Goal: Task Accomplishment & Management: Use online tool/utility

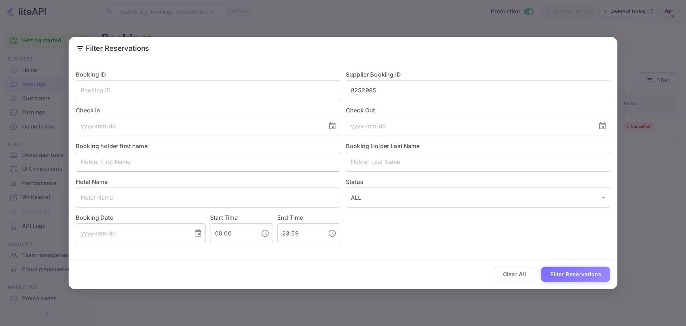
click at [144, 163] on input "text" at bounding box center [208, 162] width 265 height 20
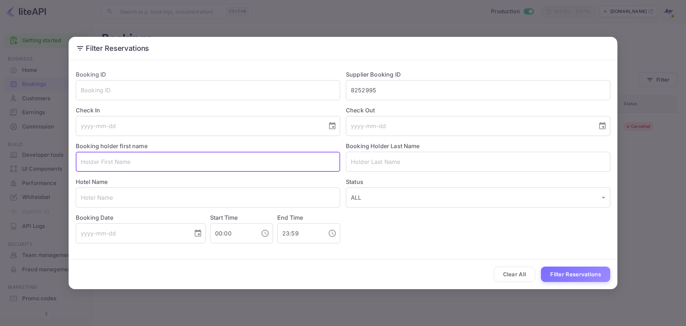
paste input "[PERSON_NAME]"
drag, startPoint x: 120, startPoint y: 162, endPoint x: 98, endPoint y: 161, distance: 22.2
click at [98, 161] on input "[PERSON_NAME]" at bounding box center [208, 162] width 265 height 20
type input "[PERSON_NAME]"
click at [403, 157] on input "text" at bounding box center [478, 162] width 265 height 20
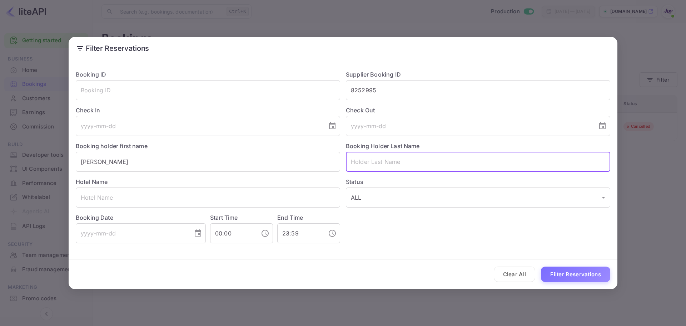
paste input "[PERSON_NAME]"
type input "[PERSON_NAME]"
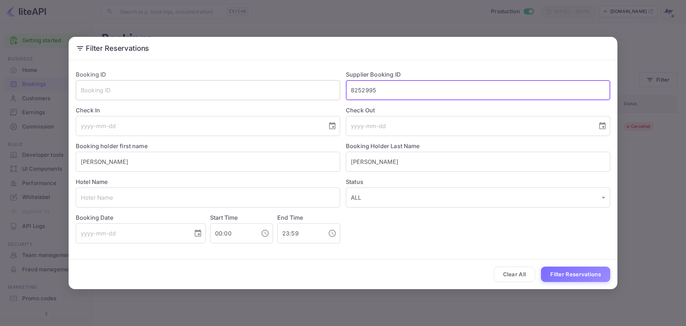
drag, startPoint x: 390, startPoint y: 98, endPoint x: 285, endPoint y: 89, distance: 105.1
click at [285, 89] on div "Booking ID ​ Supplier Booking ID 8252995 ​ Check In ​ Check Out ​ Booking holde…" at bounding box center [340, 153] width 540 height 179
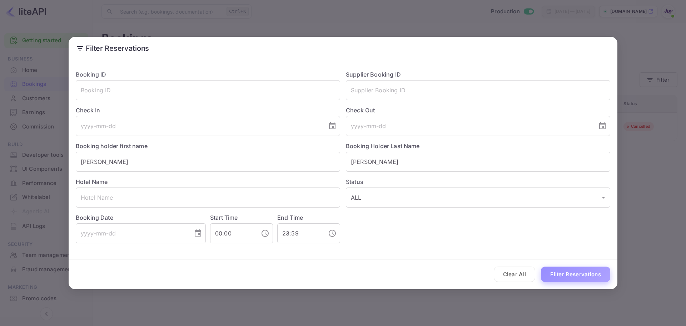
click at [575, 279] on button "Filter Reservations" at bounding box center [575, 273] width 69 height 15
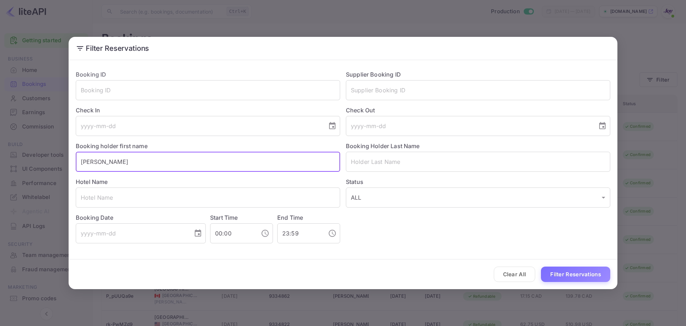
click at [98, 162] on input "[PERSON_NAME]" at bounding box center [208, 162] width 265 height 20
type input "[PERSON_NAME]"
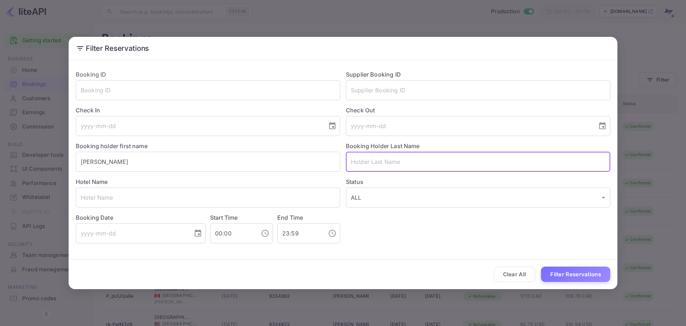
click at [384, 157] on input "text" at bounding box center [478, 162] width 265 height 20
paste input "[PERSON_NAME]"
type input "[PERSON_NAME]"
click at [220, 160] on input "[PERSON_NAME]" at bounding box center [208, 162] width 265 height 20
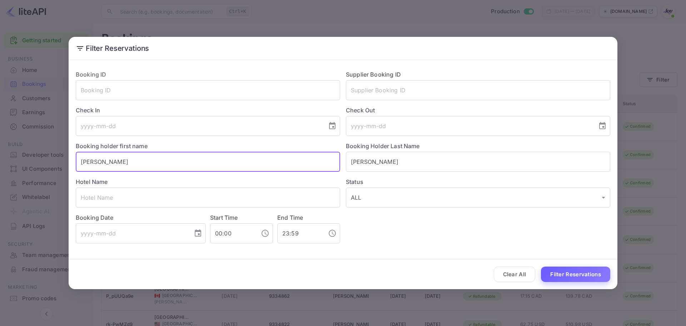
type input "[PERSON_NAME]"
click at [574, 271] on button "Filter Reservations" at bounding box center [575, 273] width 69 height 15
